Goal: Transaction & Acquisition: Purchase product/service

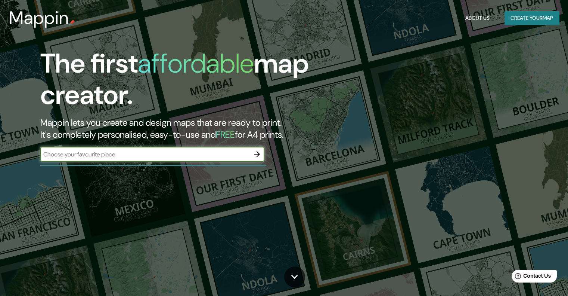
click at [254, 154] on icon "button" at bounding box center [257, 154] width 6 height 6
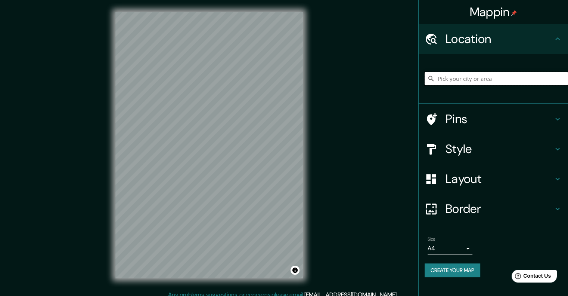
click at [444, 76] on input "Pick your city or area" at bounding box center [496, 78] width 143 height 13
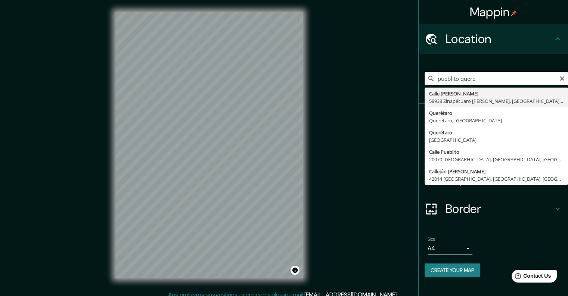
drag, startPoint x: 484, startPoint y: 75, endPoint x: 431, endPoint y: 76, distance: 52.7
click at [431, 76] on div "pueblito quere Calle [PERSON_NAME] 58938 Zinapécuaro [PERSON_NAME], [GEOGRAPHIC…" at bounding box center [496, 78] width 143 height 13
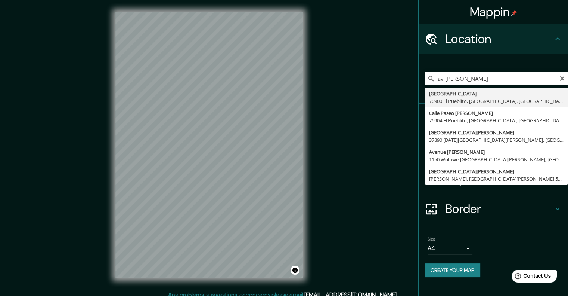
type input "[GEOGRAPHIC_DATA], [GEOGRAPHIC_DATA], [GEOGRAPHIC_DATA]"
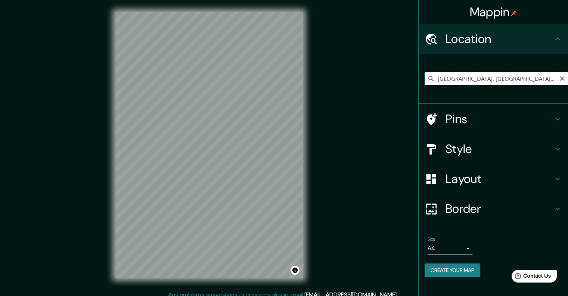
click at [523, 75] on input "[GEOGRAPHIC_DATA], [GEOGRAPHIC_DATA], [GEOGRAPHIC_DATA]" at bounding box center [496, 78] width 143 height 13
click at [561, 78] on icon "Clear" at bounding box center [562, 78] width 6 height 6
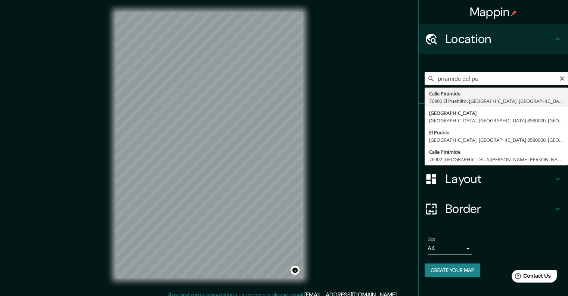
type input "[GEOGRAPHIC_DATA], [GEOGRAPHIC_DATA], [GEOGRAPHIC_DATA]"
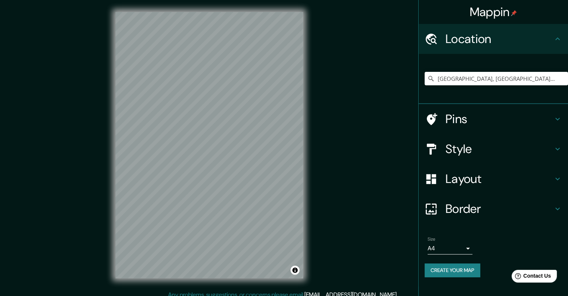
click at [467, 249] on body "Mappin Location [GEOGRAPHIC_DATA], [GEOGRAPHIC_DATA], [GEOGRAPHIC_DATA], [GEOGR…" at bounding box center [284, 148] width 568 height 296
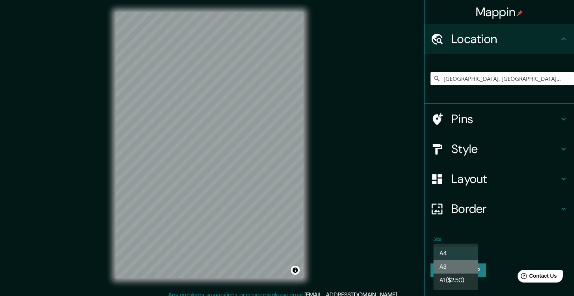
click at [462, 266] on li "A3" at bounding box center [455, 266] width 45 height 13
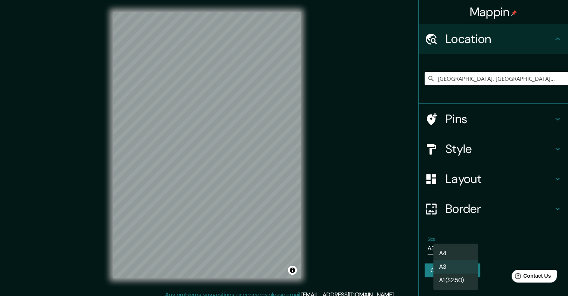
click at [448, 246] on body "Mappin Location [GEOGRAPHIC_DATA], [GEOGRAPHIC_DATA], [GEOGRAPHIC_DATA], [GEOGR…" at bounding box center [284, 148] width 568 height 296
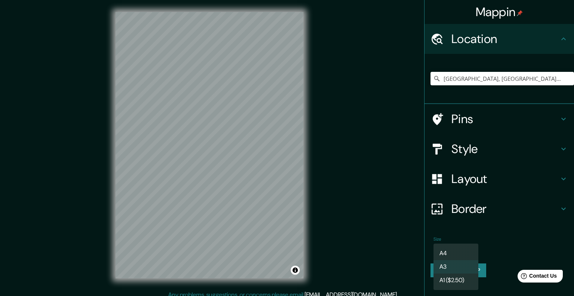
click at [452, 251] on li "A4" at bounding box center [455, 252] width 45 height 13
type input "single"
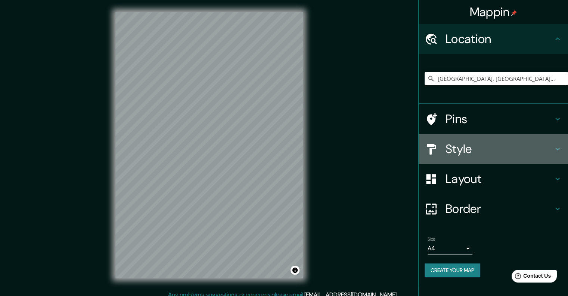
click at [501, 148] on h4 "Style" at bounding box center [500, 148] width 108 height 15
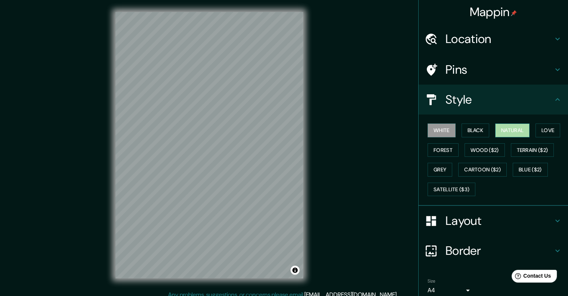
click at [501, 128] on button "Natural" at bounding box center [512, 130] width 34 height 14
click at [434, 184] on button "Satellite ($3)" at bounding box center [452, 189] width 48 height 14
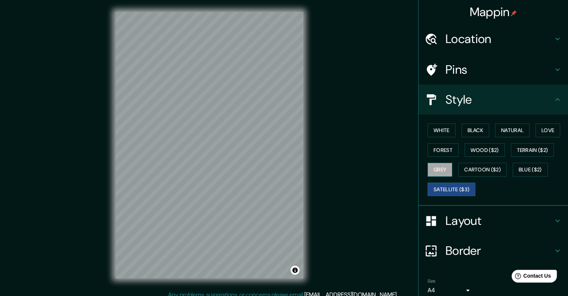
click at [428, 169] on button "Grey" at bounding box center [440, 170] width 25 height 14
click at [469, 147] on button "Wood ($2)" at bounding box center [485, 150] width 40 height 14
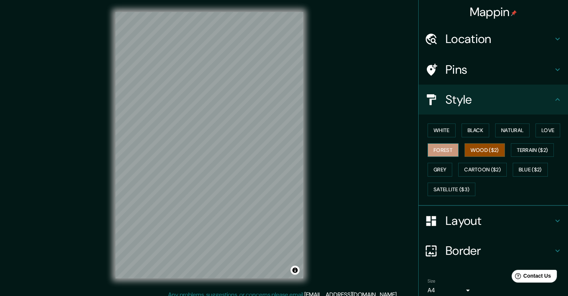
click at [444, 152] on button "Forest" at bounding box center [443, 150] width 31 height 14
click at [451, 186] on button "Satellite ($3)" at bounding box center [452, 189] width 48 height 14
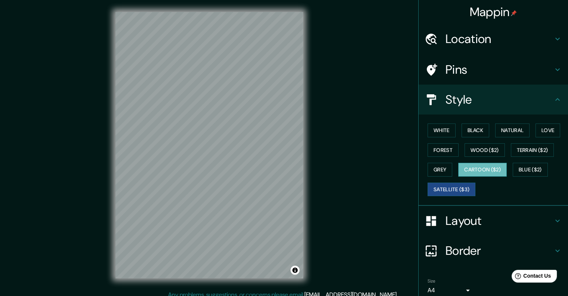
click at [502, 170] on button "Cartoon ($2)" at bounding box center [482, 170] width 49 height 14
click at [437, 132] on button "White" at bounding box center [442, 130] width 28 height 14
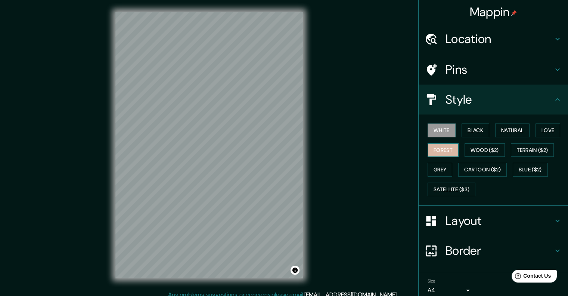
click at [438, 148] on button "Forest" at bounding box center [443, 150] width 31 height 14
click at [47, 46] on div "Mappin Location [GEOGRAPHIC_DATA], [GEOGRAPHIC_DATA], [GEOGRAPHIC_DATA], [GEOGR…" at bounding box center [284, 151] width 568 height 302
click at [49, 46] on div "Mappin Location [GEOGRAPHIC_DATA], [GEOGRAPHIC_DATA], [GEOGRAPHIC_DATA], [GEOGR…" at bounding box center [284, 151] width 568 height 302
click at [481, 15] on h4 "Mappin" at bounding box center [493, 11] width 47 height 15
